Goal: Task Accomplishment & Management: Use online tool/utility

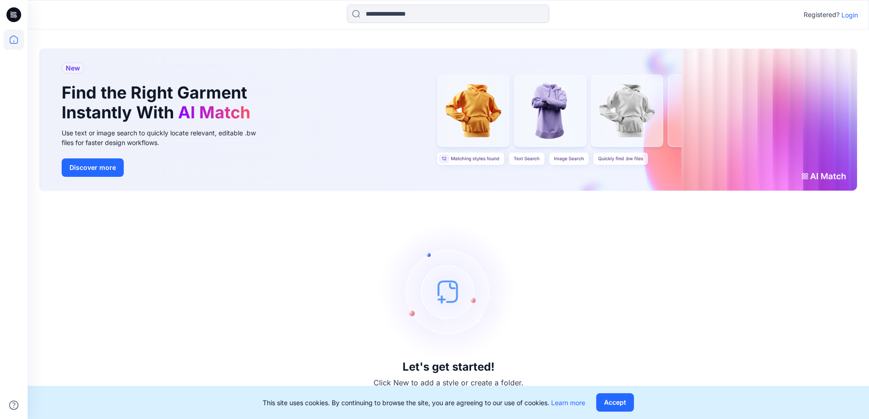
scroll to position [3, 0]
click at [14, 42] on icon at bounding box center [14, 39] width 20 height 20
click at [842, 19] on p "Login" at bounding box center [850, 15] width 17 height 10
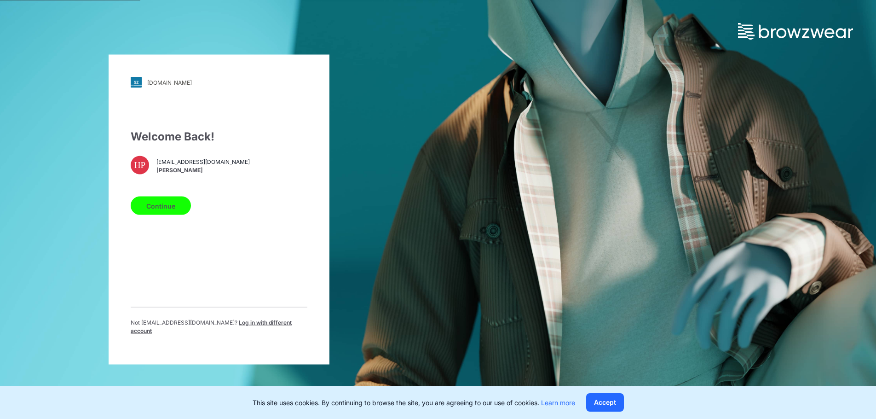
click at [158, 205] on button "Continue" at bounding box center [161, 205] width 60 height 18
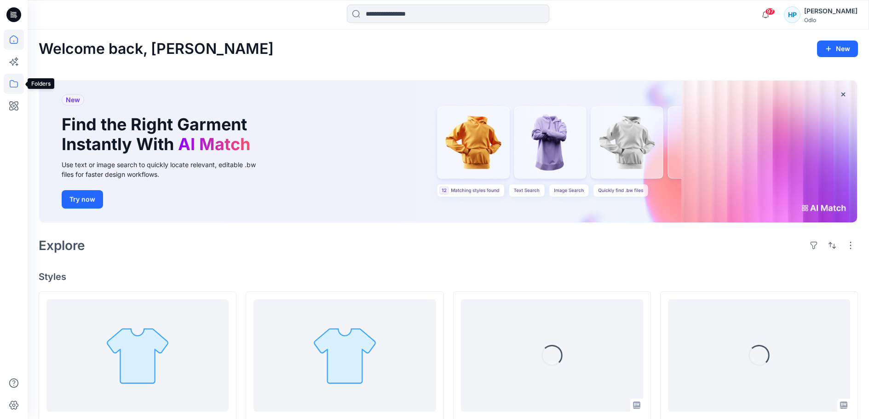
click at [12, 85] on icon at bounding box center [14, 84] width 20 height 20
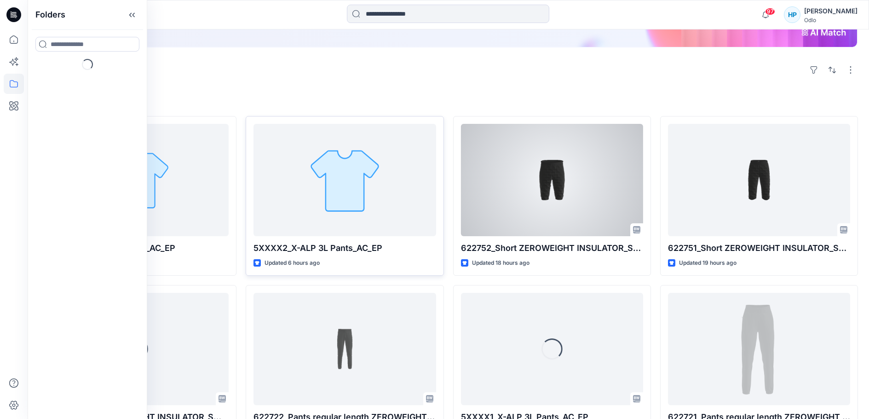
scroll to position [184, 0]
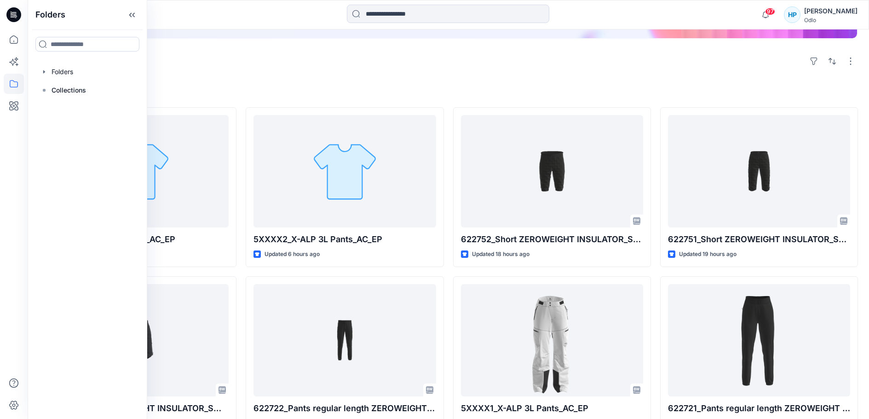
click at [391, 122] on div "Welcome back, [PERSON_NAME] New New Find the Right Garment Instantly With AI Ma…" at bounding box center [449, 246] width 842 height 803
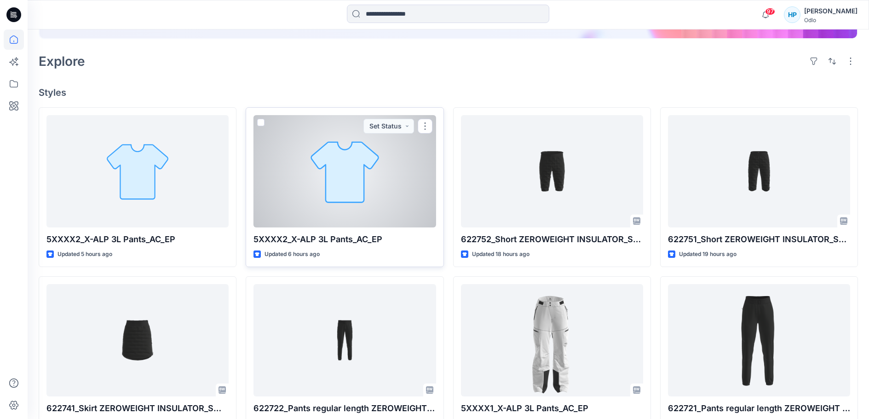
click at [337, 227] on div at bounding box center [345, 171] width 182 height 112
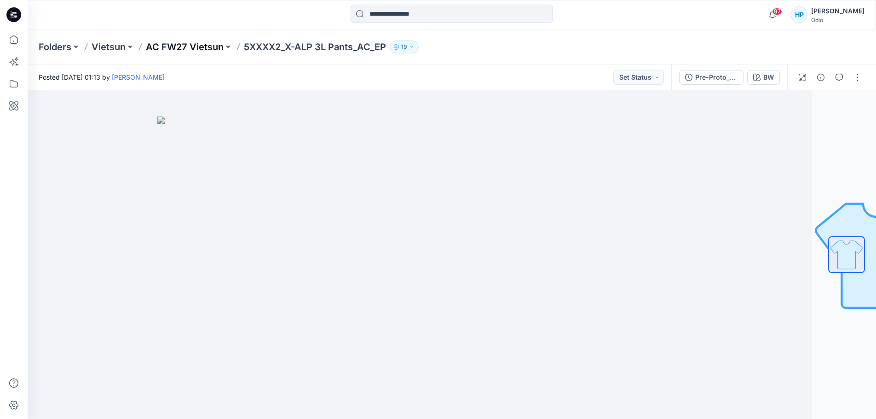
click at [190, 48] on p "AC FW27 Vietsun" at bounding box center [185, 46] width 78 height 13
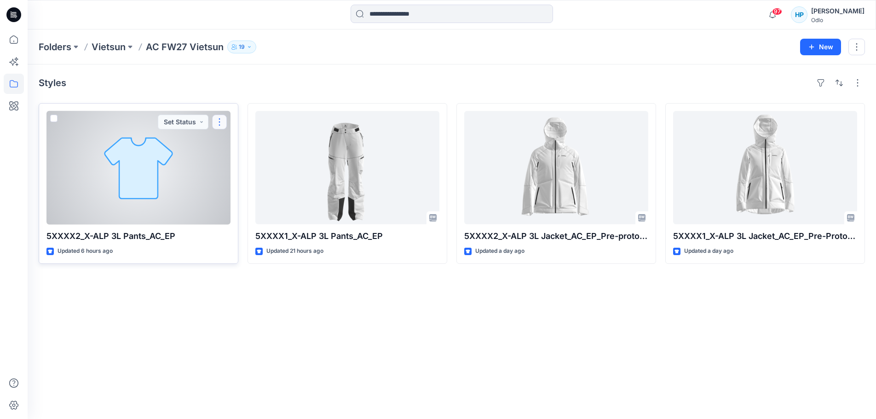
click at [219, 129] on button "button" at bounding box center [219, 122] width 15 height 15
click at [226, 147] on icon "button" at bounding box center [223, 145] width 5 height 6
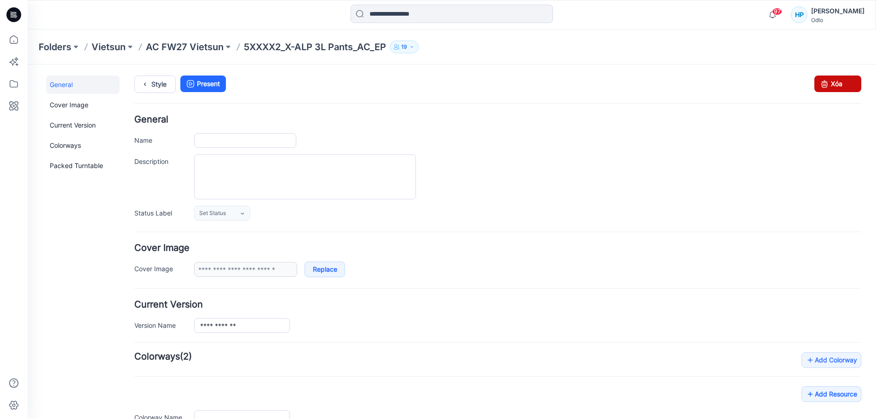
type input "**********"
type input "**"
type input "**********"
click at [823, 81] on icon at bounding box center [824, 83] width 13 height 17
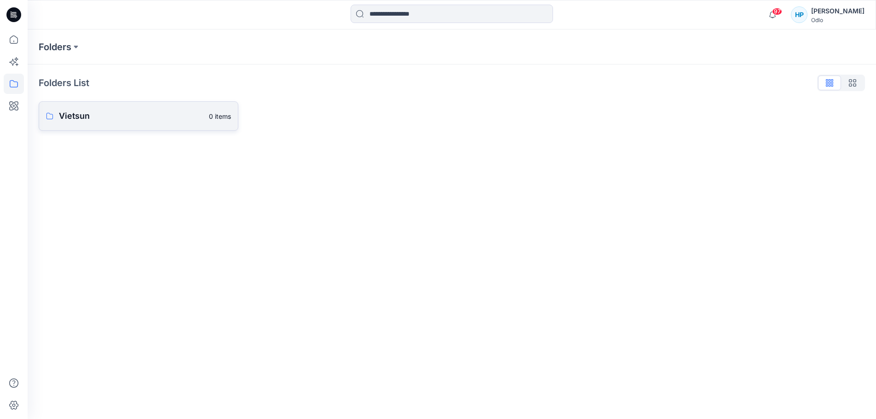
click at [81, 113] on p "Vietsun" at bounding box center [131, 116] width 144 height 13
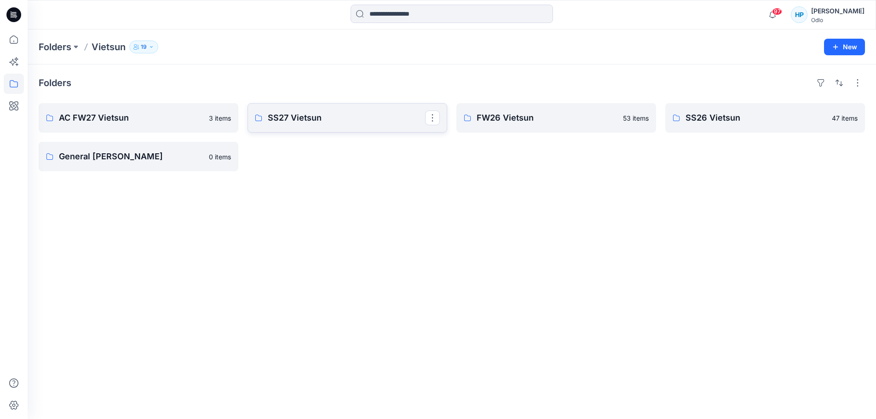
click at [327, 124] on p "SS27 Vietsun" at bounding box center [346, 117] width 157 height 13
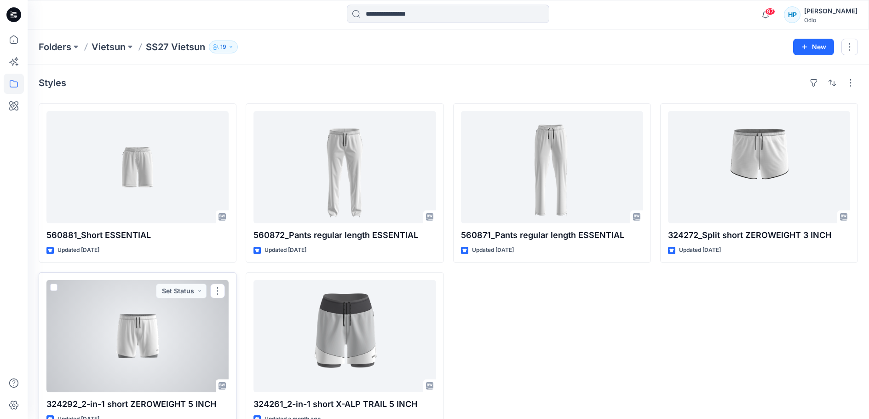
click at [161, 344] on div at bounding box center [137, 336] width 182 height 112
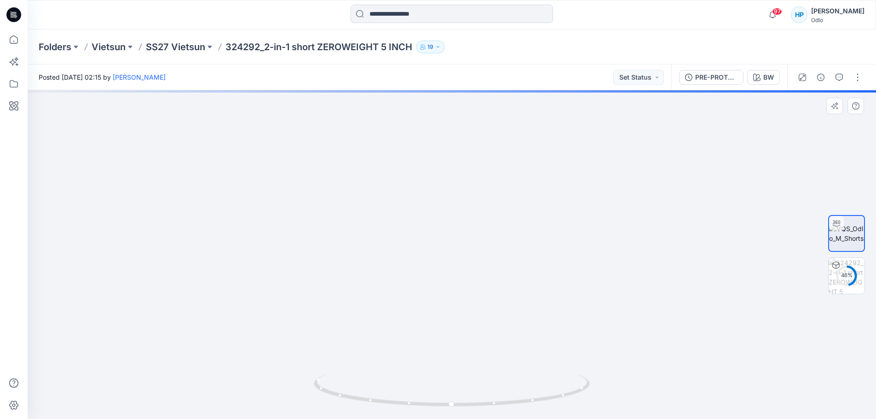
drag, startPoint x: 594, startPoint y: 201, endPoint x: 620, endPoint y: 378, distance: 179.0
click at [620, 382] on img at bounding box center [477, 123] width 1218 height 592
drag, startPoint x: 567, startPoint y: 178, endPoint x: 598, endPoint y: 323, distance: 148.6
click at [598, 323] on img at bounding box center [511, 201] width 1218 height 436
click at [697, 83] on button "PRE-PROTO_GM" at bounding box center [711, 77] width 64 height 15
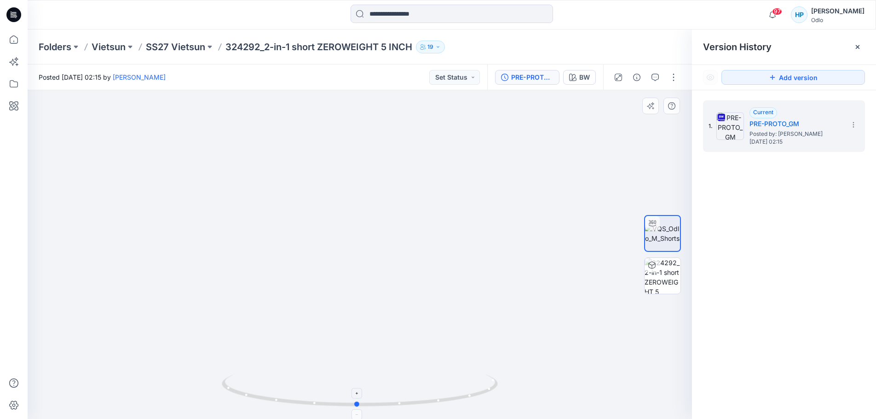
click at [473, 394] on icon at bounding box center [361, 391] width 278 height 35
